Goal: Information Seeking & Learning: Find contact information

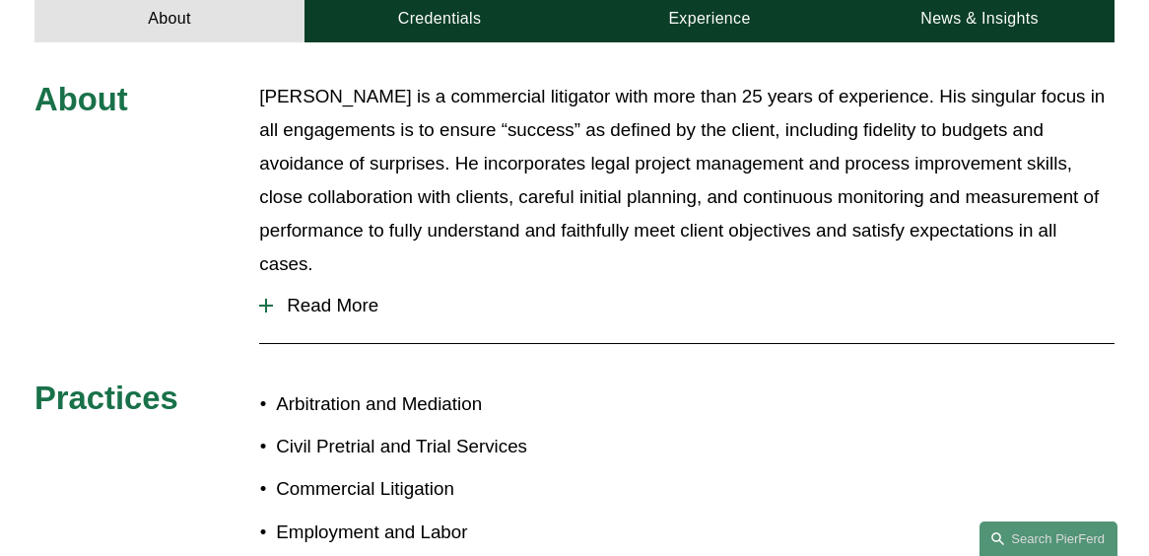
scroll to position [690, 0]
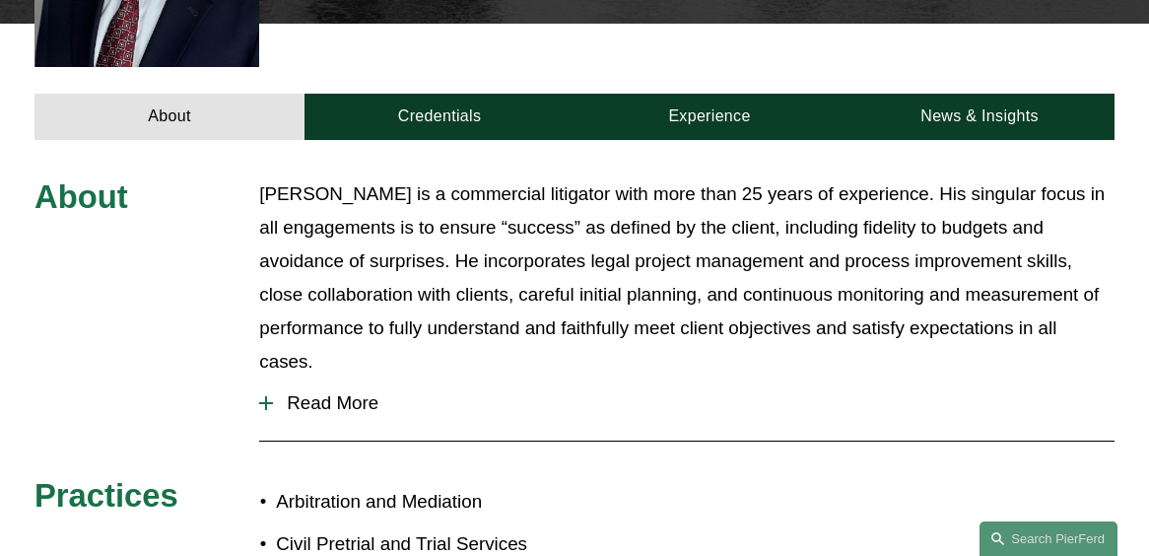
click at [365, 392] on span "Read More" at bounding box center [693, 403] width 841 height 22
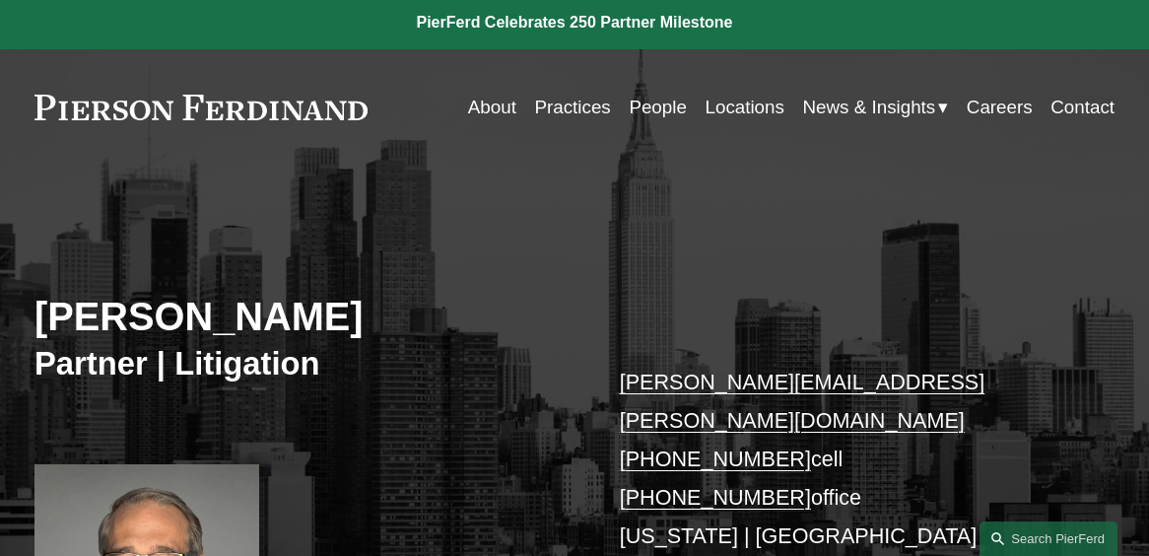
scroll to position [0, 0]
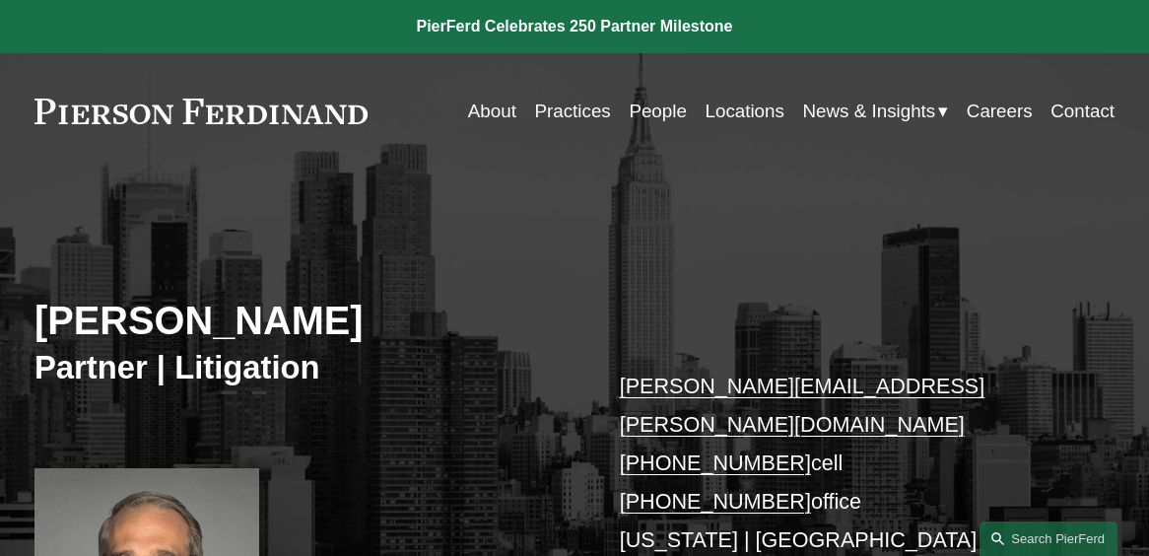
click at [589, 103] on link "Practices" at bounding box center [573, 111] width 76 height 37
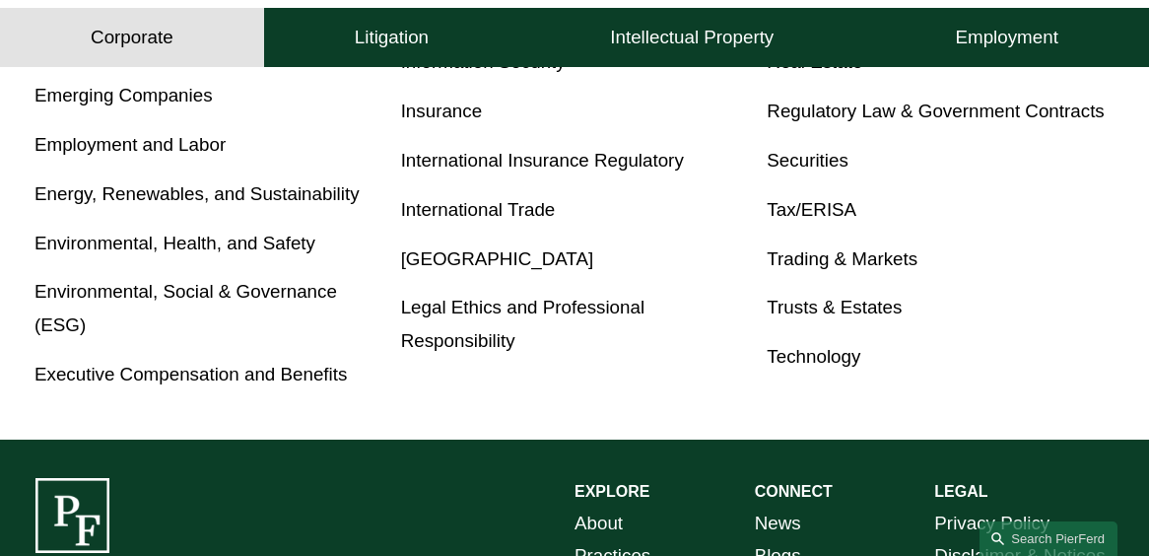
scroll to position [1182, 0]
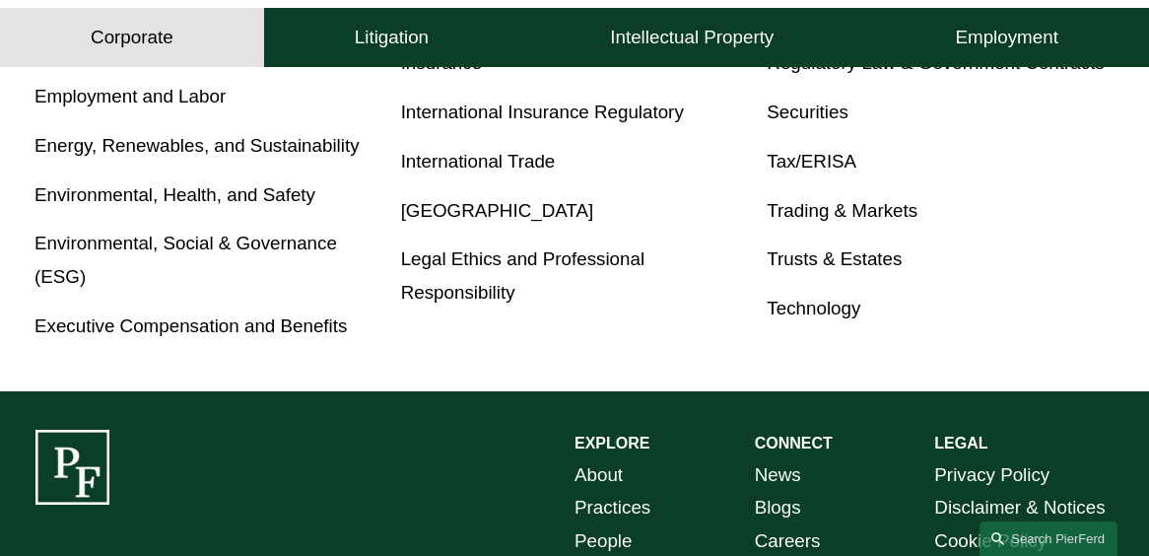
click at [274, 331] on link "Executive Compensation and Benefits" at bounding box center [190, 325] width 312 height 21
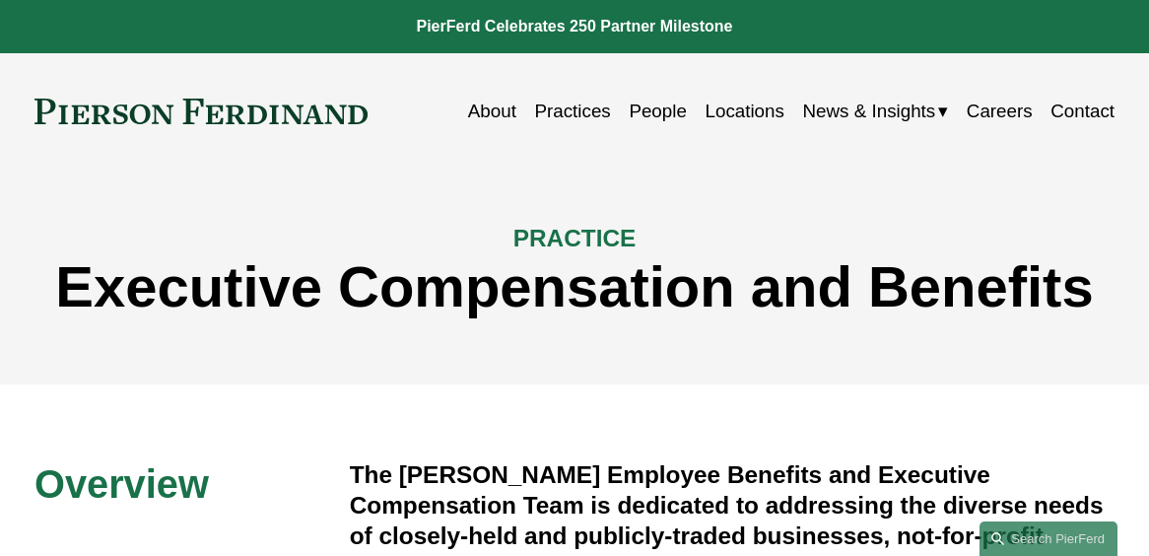
click at [655, 113] on link "People" at bounding box center [657, 111] width 57 height 37
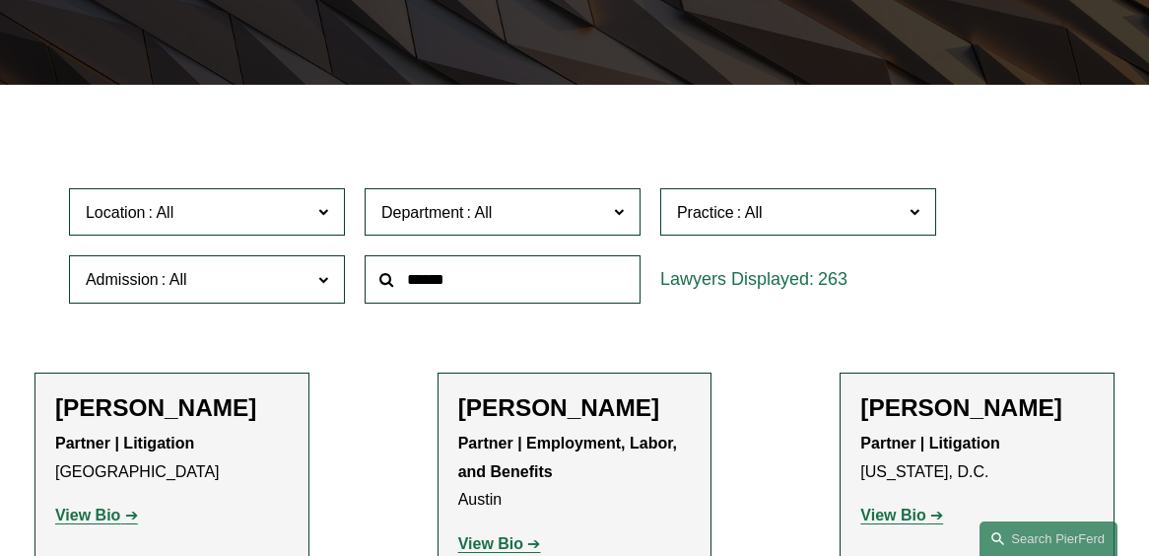
scroll to position [394, 0]
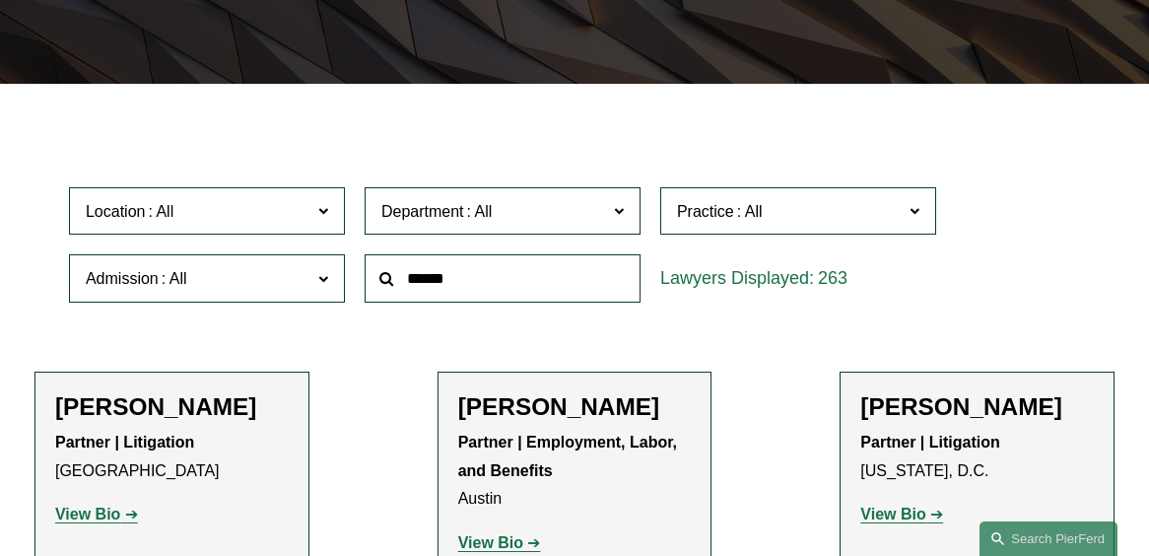
click at [748, 214] on span at bounding box center [750, 211] width 32 height 17
click at [0, 0] on link "Executive Compensation and Benefits" at bounding box center [0, 0] width 0 height 0
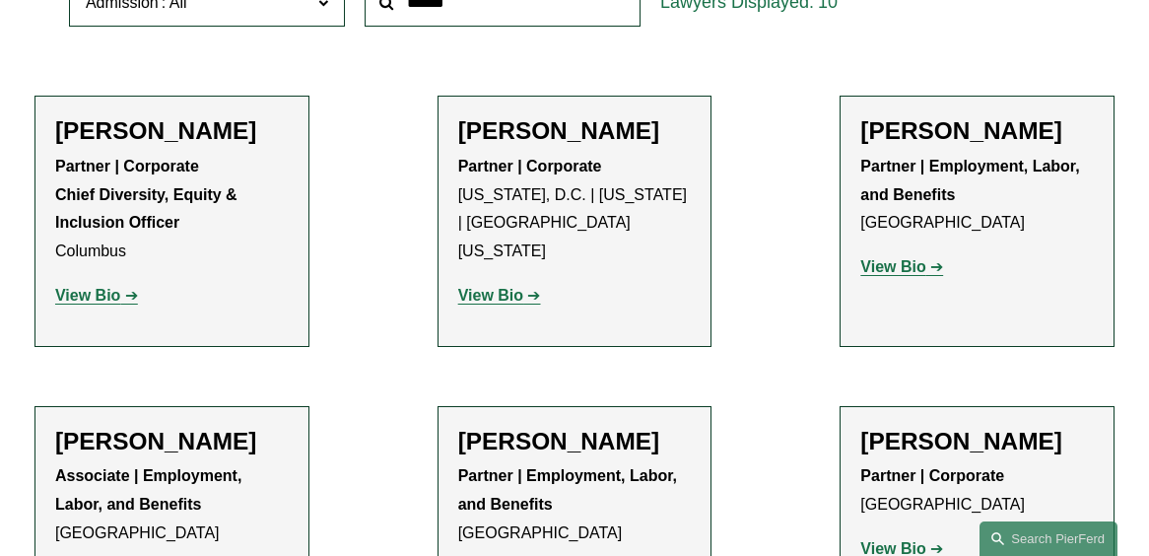
scroll to position [960, 0]
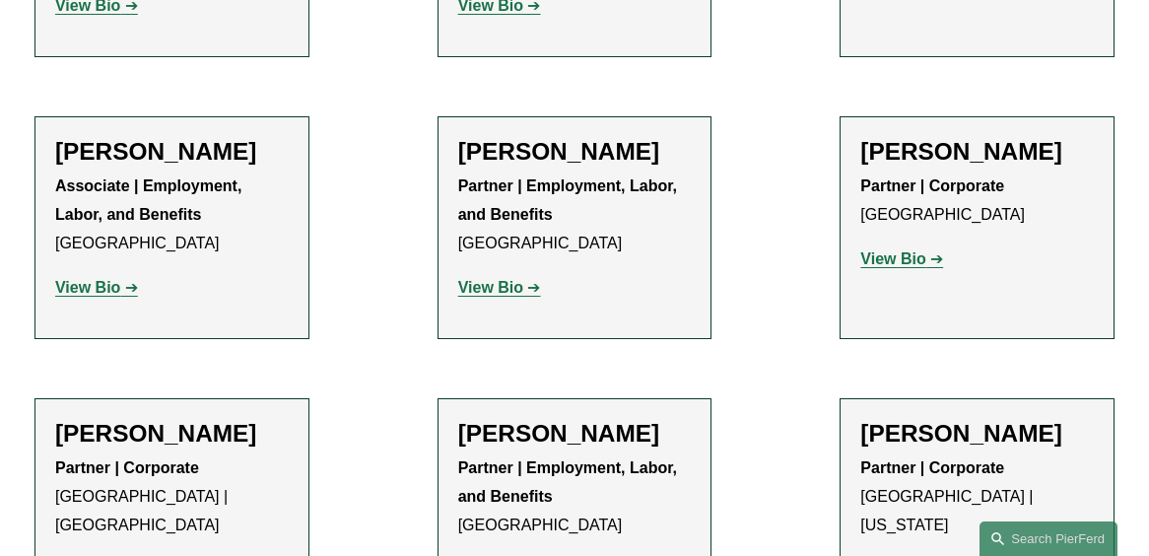
click at [646, 290] on p "View Bio" at bounding box center [575, 288] width 234 height 29
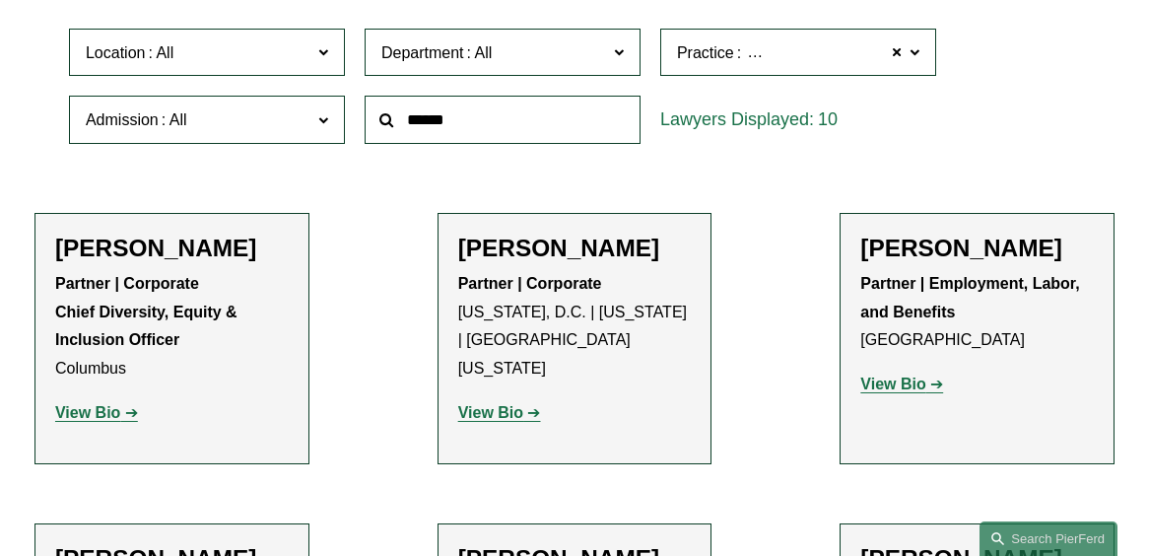
scroll to position [368, 0]
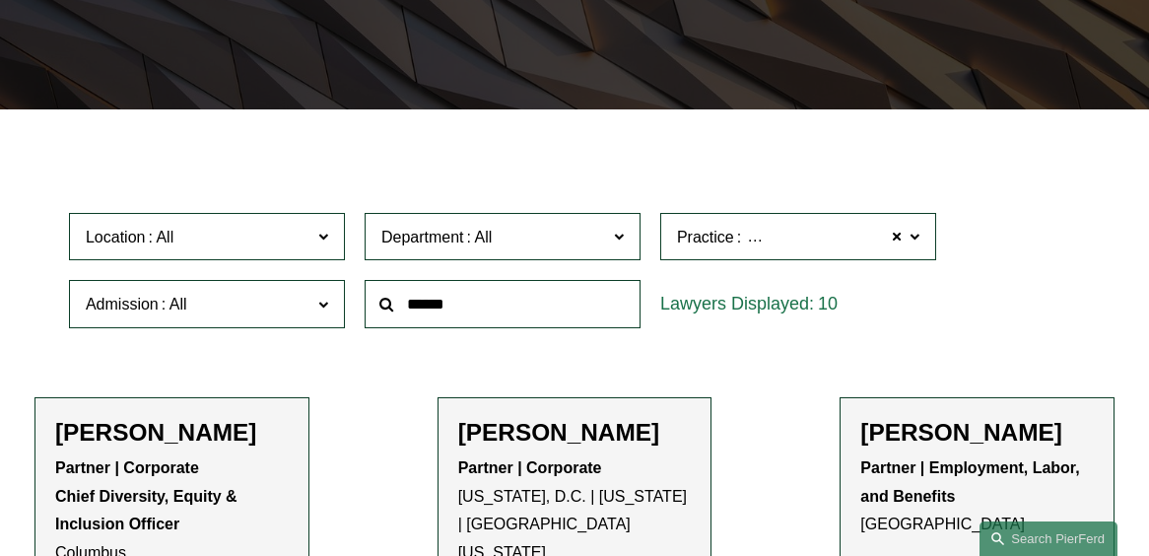
click at [730, 244] on span "Practice" at bounding box center [705, 237] width 57 height 17
click at [0, 0] on link "Executive Compensation and Benefits" at bounding box center [0, 0] width 0 height 0
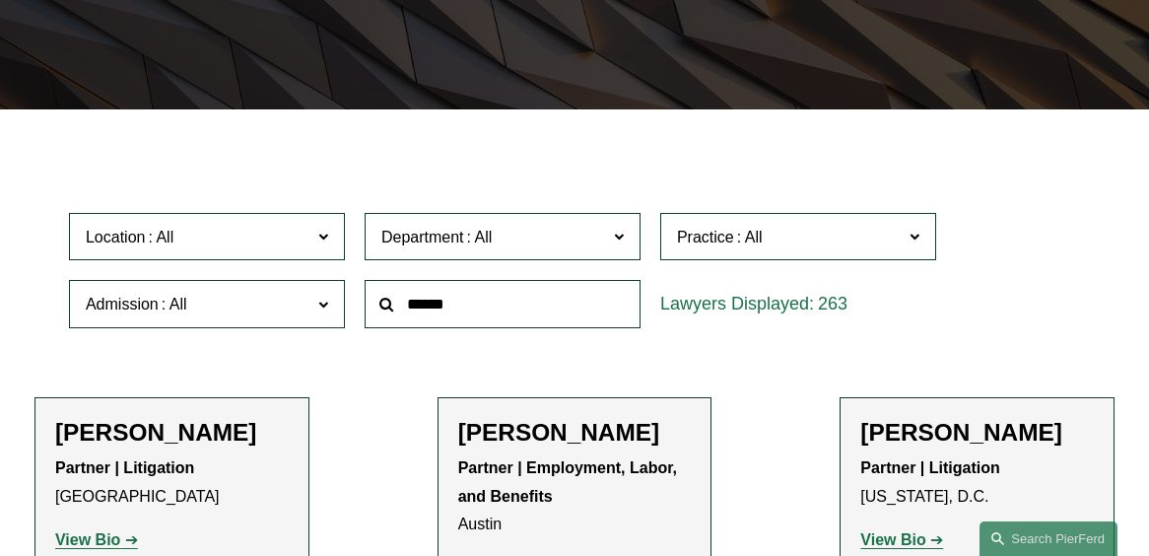
click at [855, 266] on div "Practice All Antitrust Counseling Appellate Arbitration and Mediation Banking a…" at bounding box center [798, 237] width 296 height 68
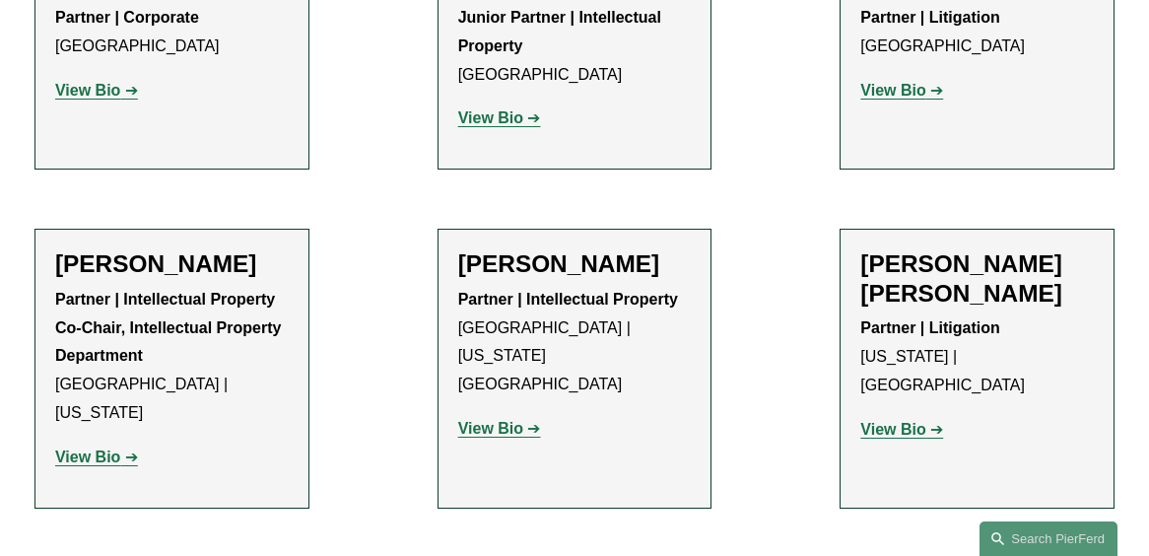
scroll to position [13736, 0]
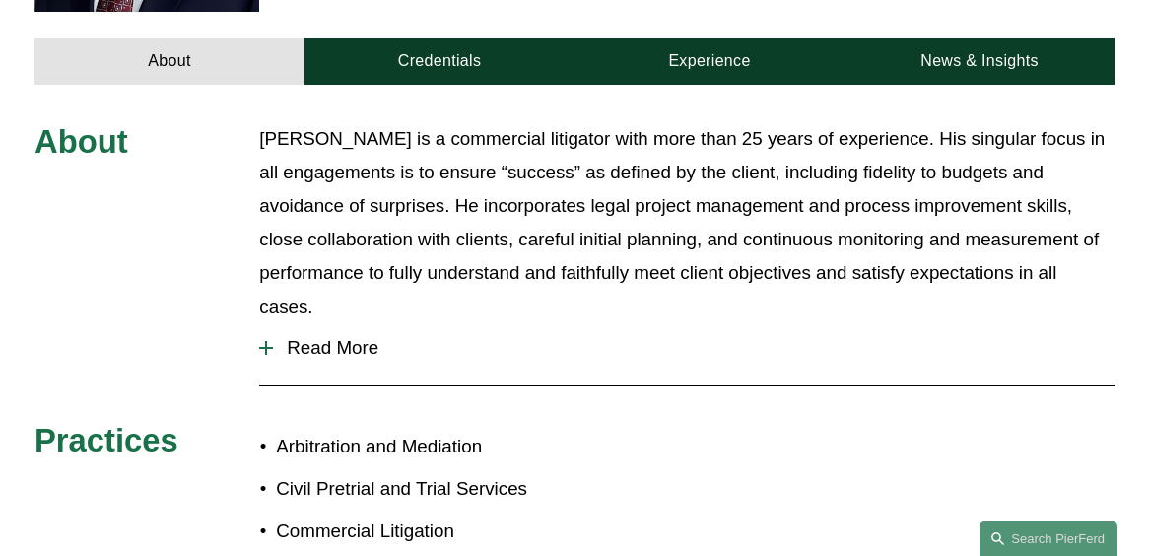
scroll to position [690, 0]
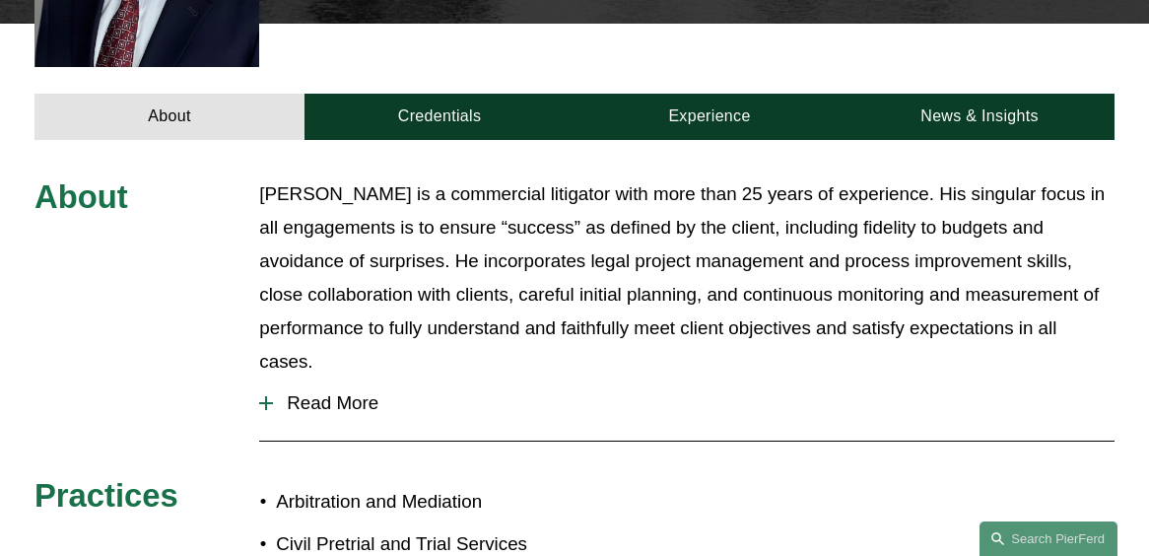
click at [337, 392] on span "Read More" at bounding box center [693, 403] width 841 height 22
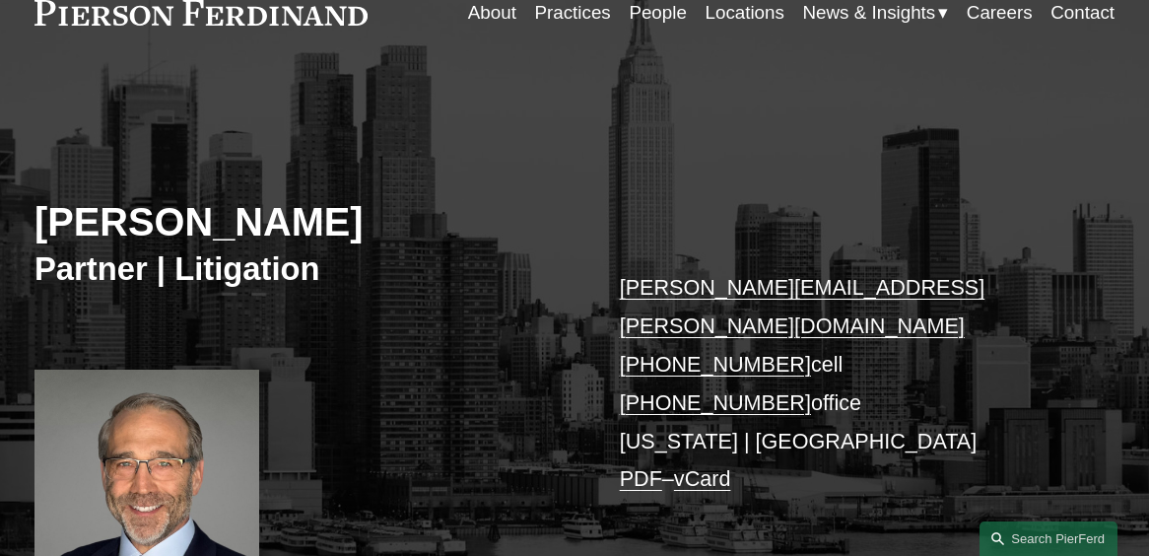
scroll to position [0, 0]
